Goal: Check status: Check status

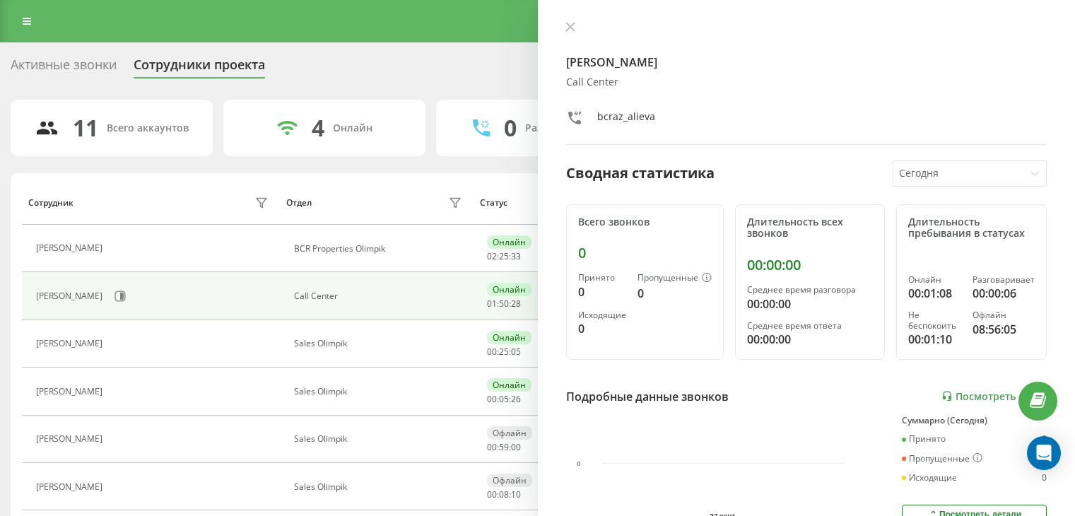
click at [574, 23] on icon at bounding box center [569, 27] width 8 height 8
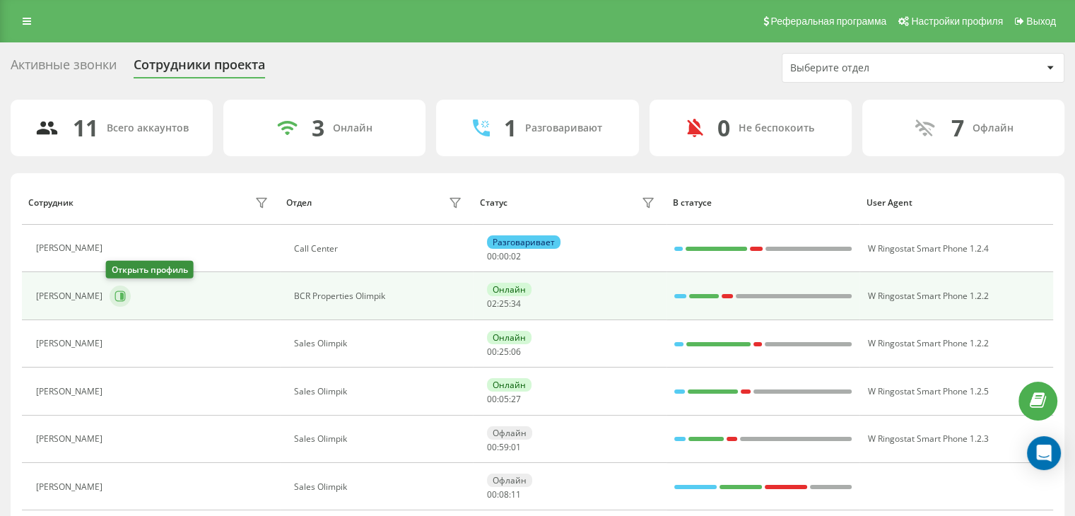
click at [119, 295] on icon at bounding box center [119, 295] width 11 height 11
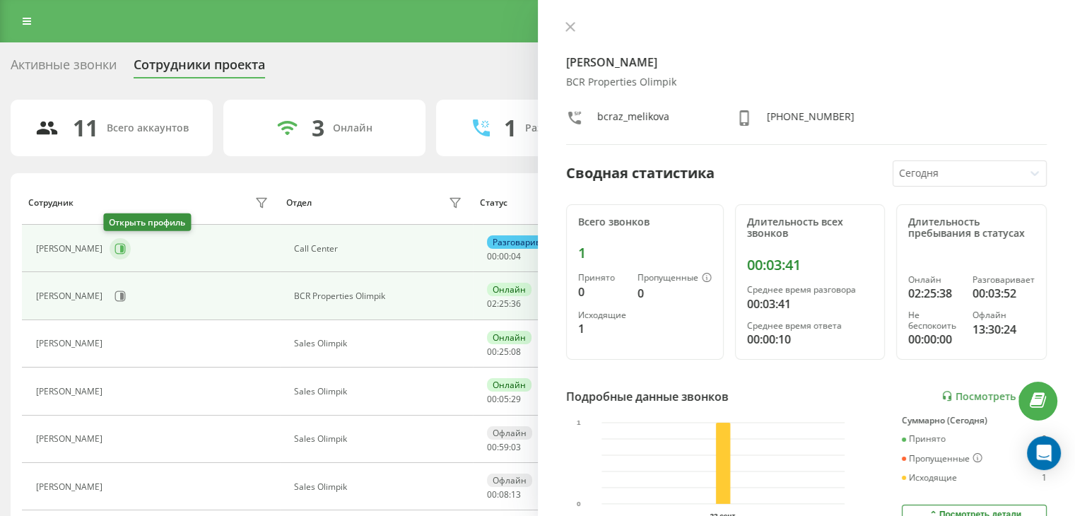
click at [120, 247] on icon at bounding box center [122, 248] width 4 height 7
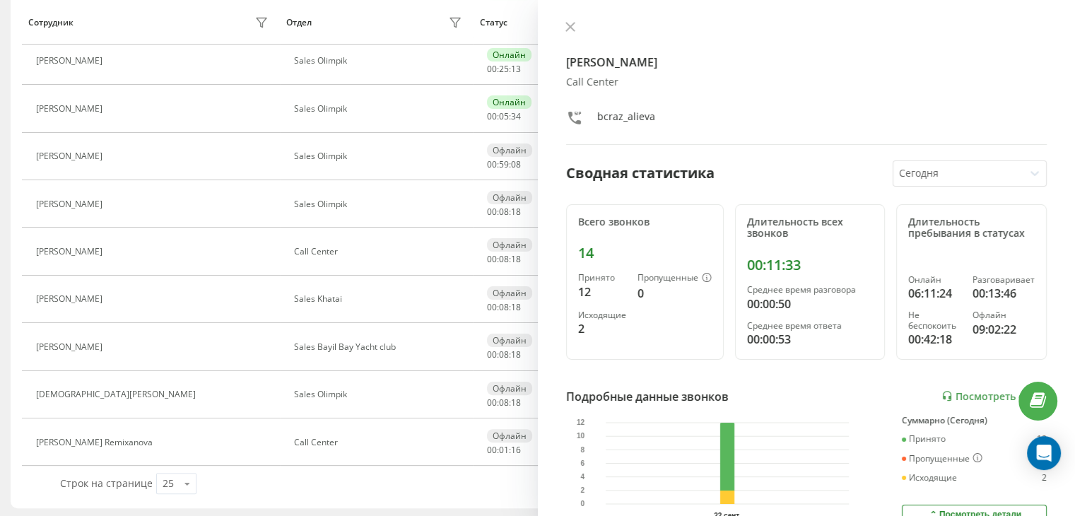
scroll to position [283, 0]
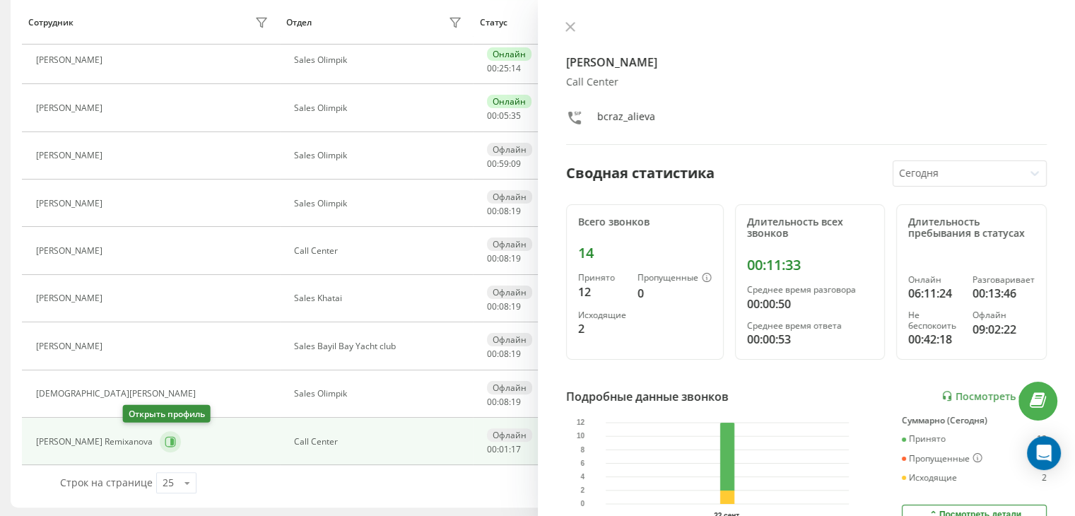
click at [160, 431] on button at bounding box center [170, 441] width 21 height 21
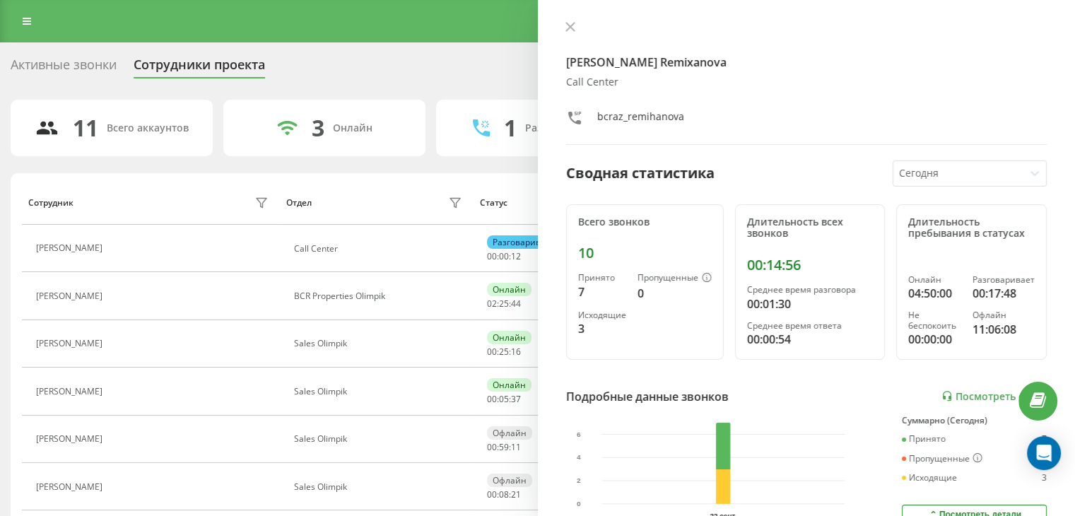
click at [575, 18] on div "[PERSON_NAME] Remixanova Call Center bcraz_remihanova Сводная статистика [DATE]…" at bounding box center [807, 258] width 538 height 516
click at [575, 28] on button at bounding box center [570, 27] width 18 height 13
